Goal: Transaction & Acquisition: Purchase product/service

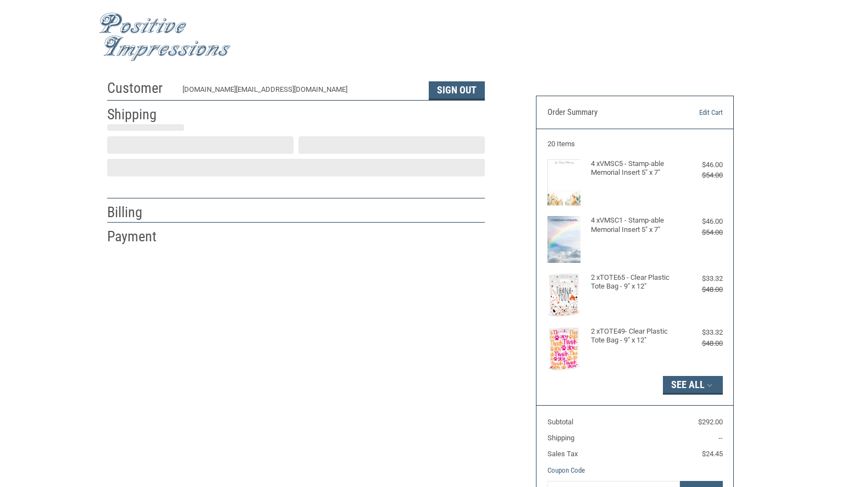
scroll to position [3, 0]
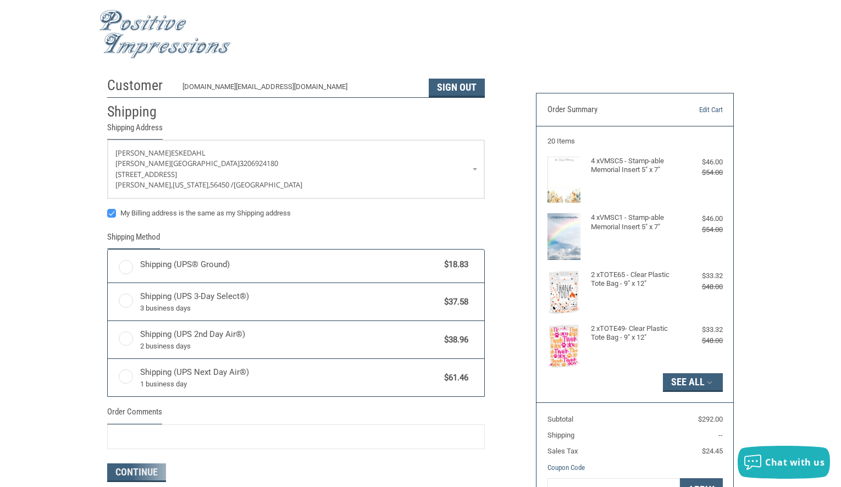
radio input "true"
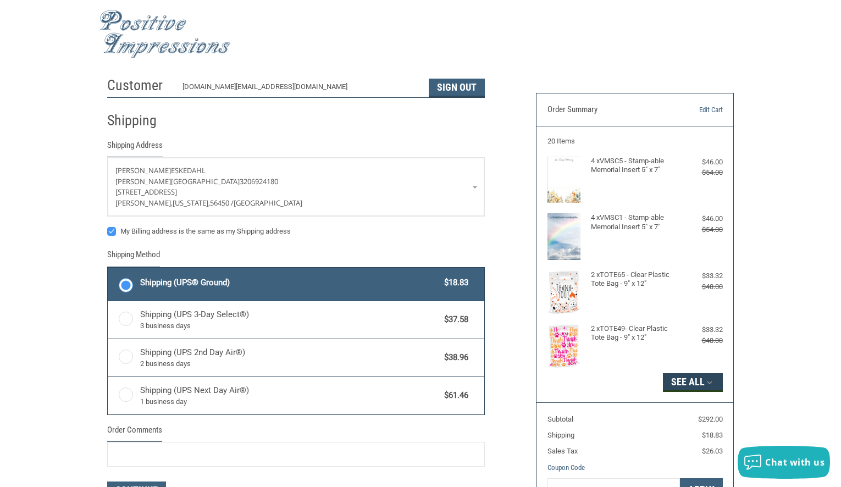
click at [700, 383] on button "See All" at bounding box center [693, 382] width 60 height 19
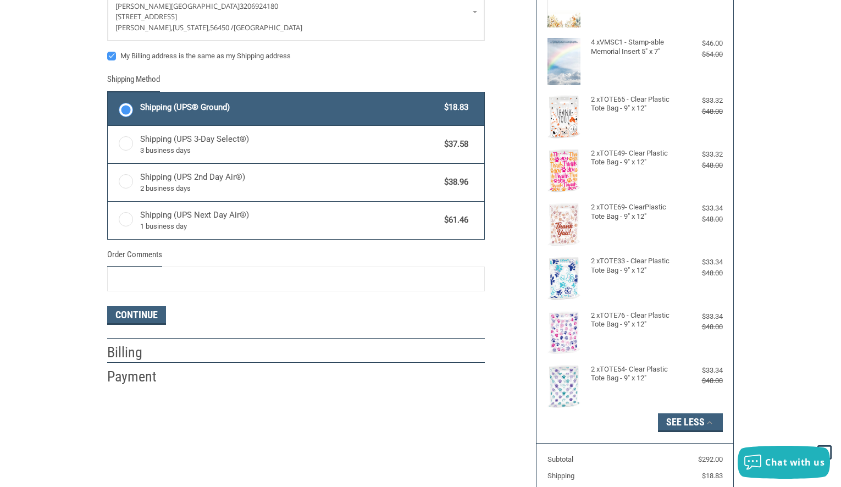
scroll to position [0, 0]
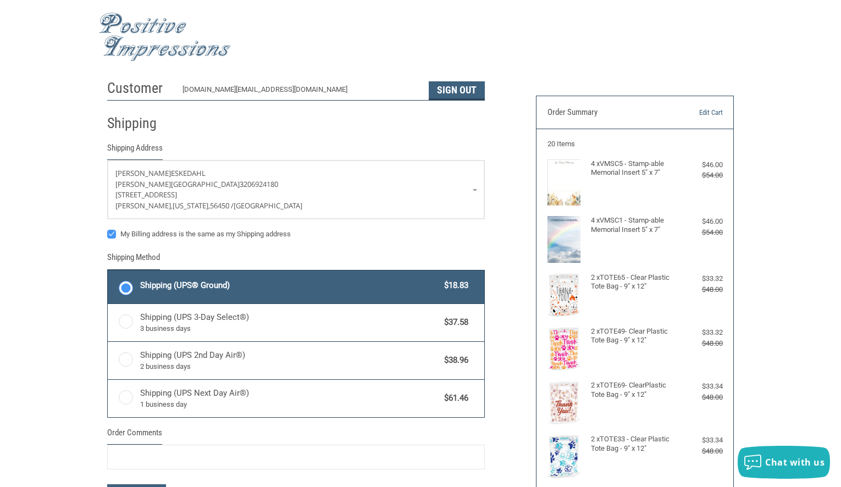
click at [114, 233] on label "My Billing address is the same as my Shipping address" at bounding box center [295, 234] width 377 height 9
click at [108, 229] on input "My Billing address is the same as my Shipping address" at bounding box center [107, 229] width 1 height 1
checkbox input "false"
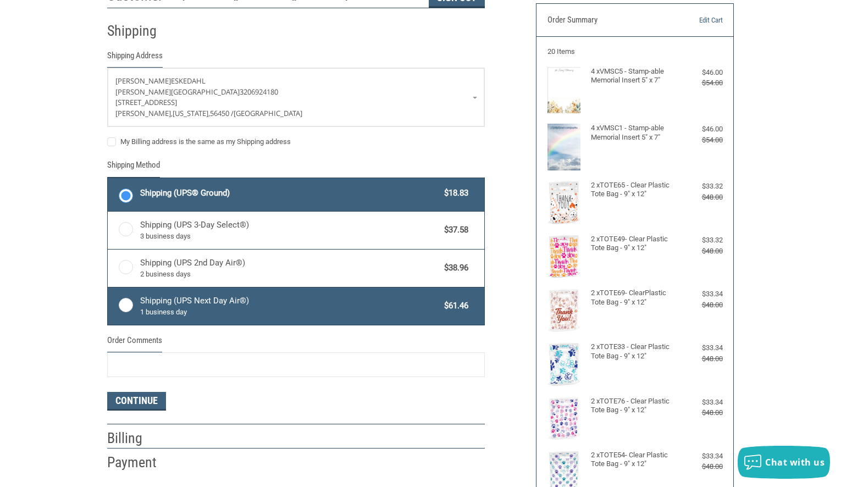
scroll to position [131, 0]
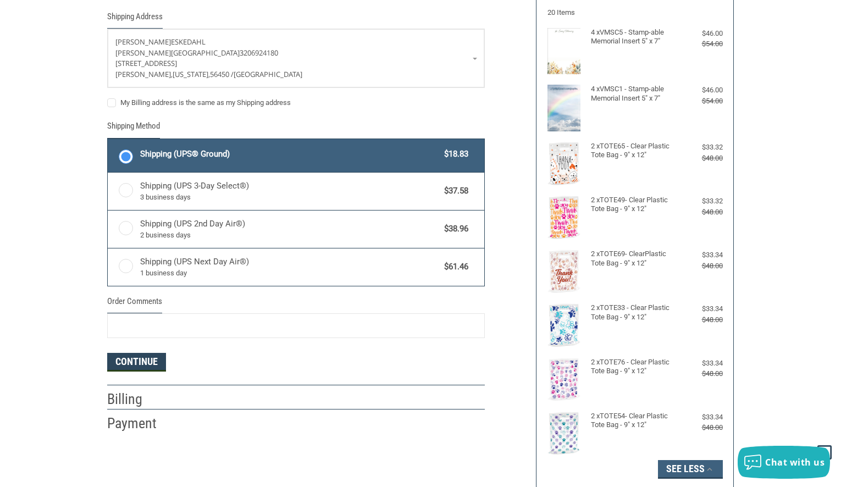
click at [142, 361] on button "Continue" at bounding box center [136, 362] width 59 height 19
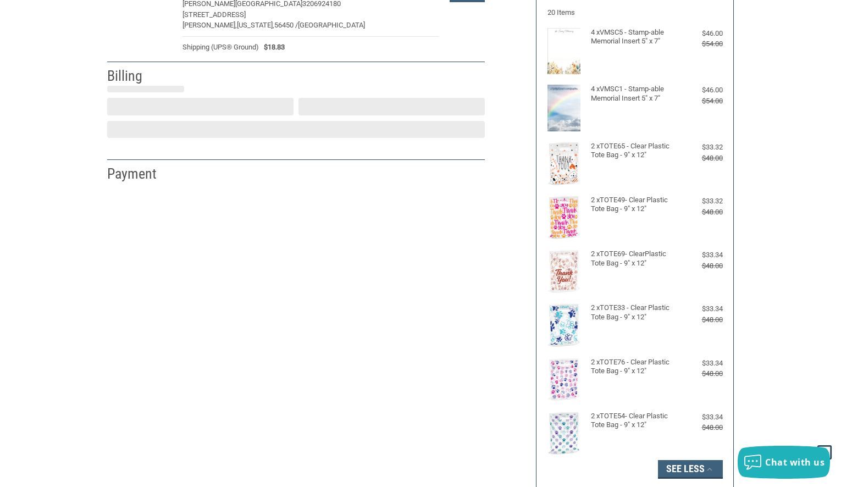
select select "US"
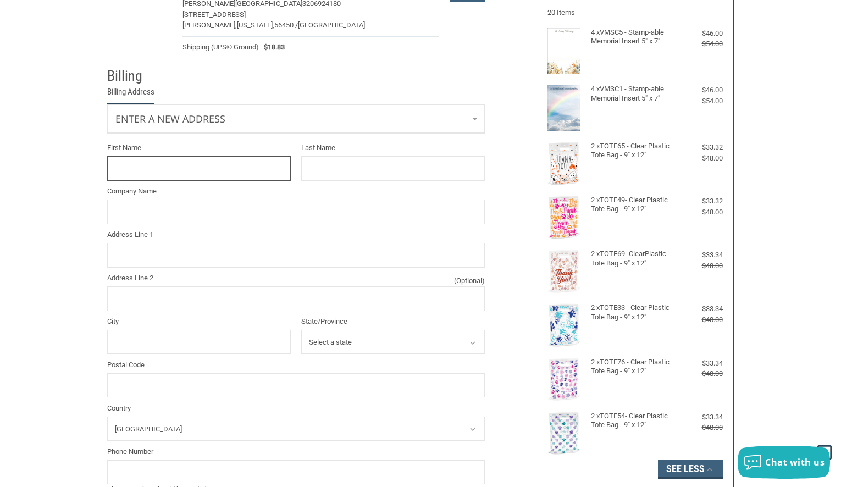
scroll to position [94, 0]
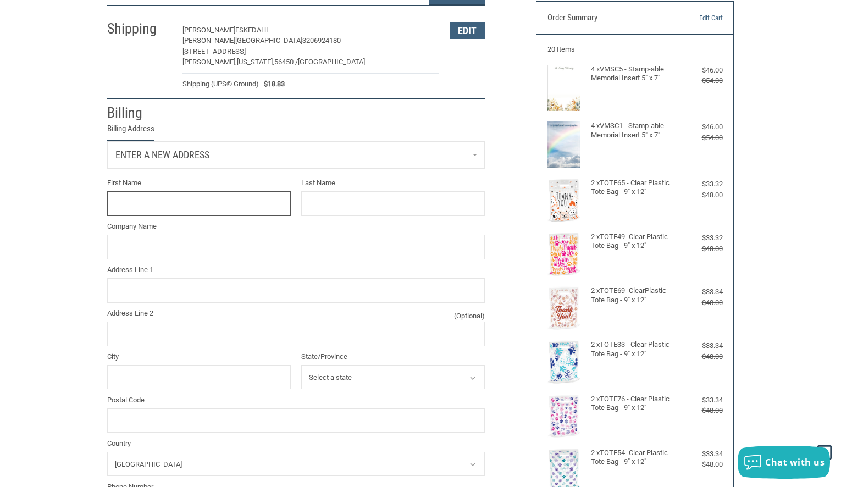
type input "L"
type input "K"
type input "[PERSON_NAME]"
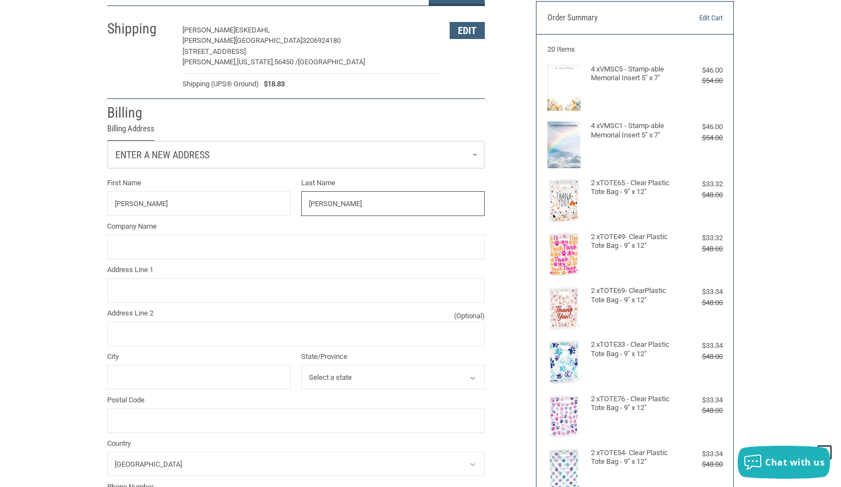
type input "[PERSON_NAME]"
type input "[PERSON_NAME][GEOGRAPHIC_DATA]"
type input "PO BOX 160"
type input "GA"
click at [226, 160] on link "Enter a new address" at bounding box center [296, 154] width 376 height 27
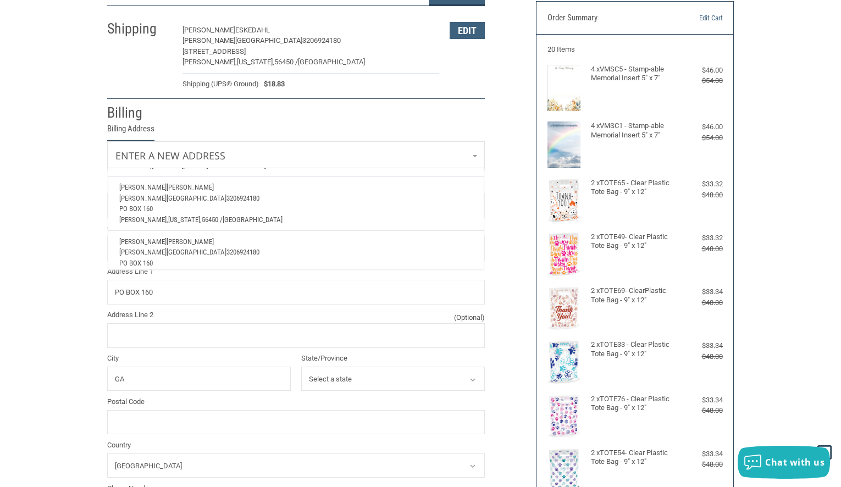
scroll to position [143, 0]
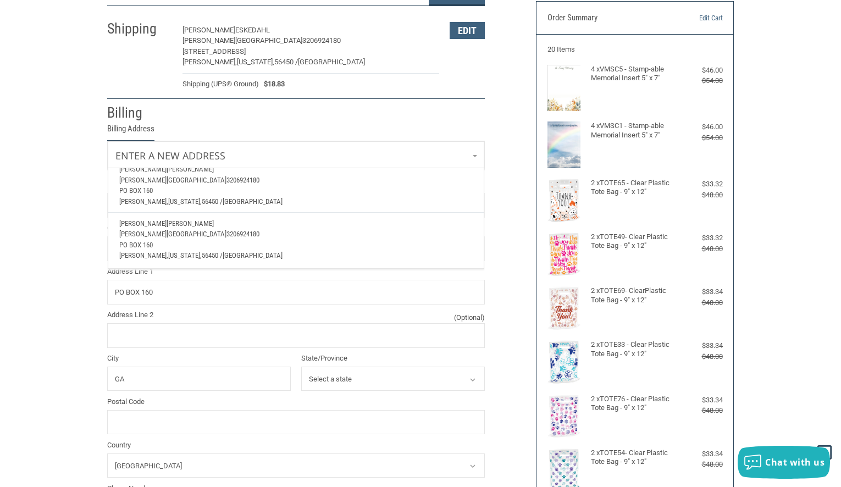
click at [236, 240] on p "PO BOX 160" at bounding box center [296, 245] width 354 height 11
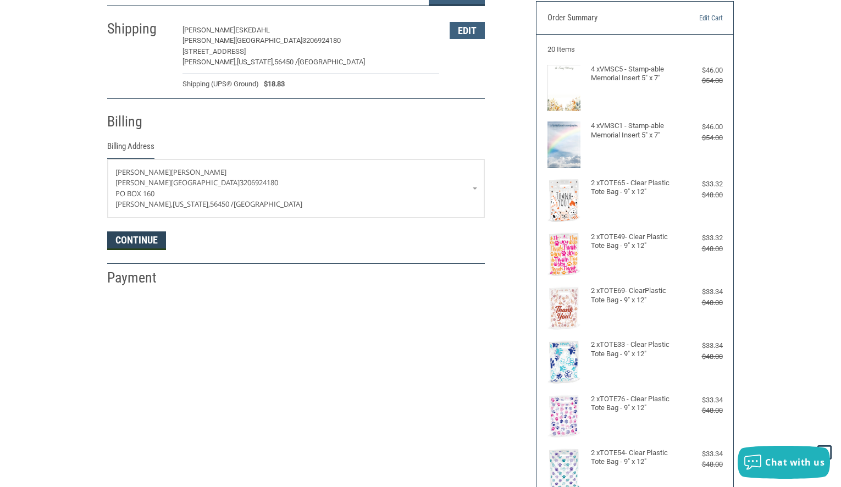
click at [140, 235] on button "Continue" at bounding box center [136, 240] width 59 height 19
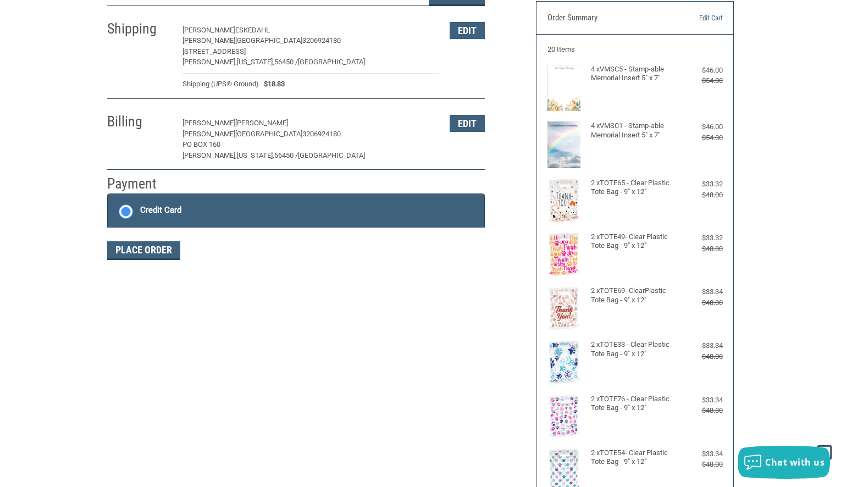
scroll to position [164, 0]
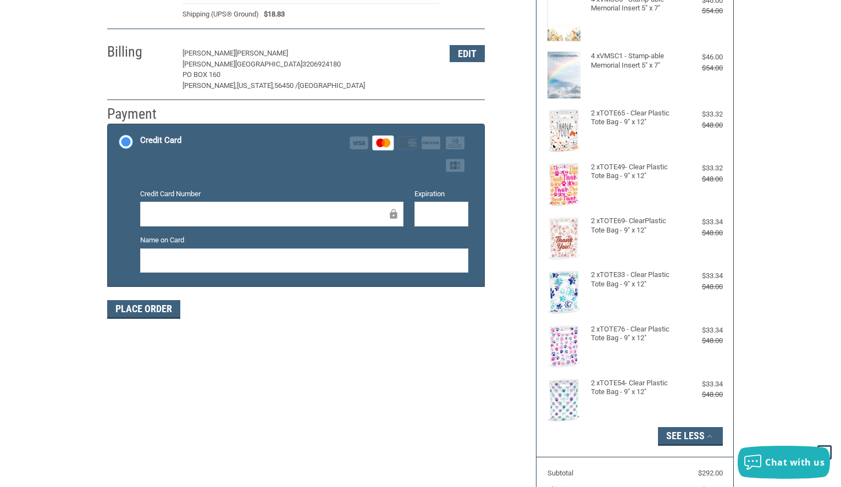
click at [153, 307] on button "Place Order" at bounding box center [143, 309] width 73 height 19
